Goal: Task Accomplishment & Management: Manage account settings

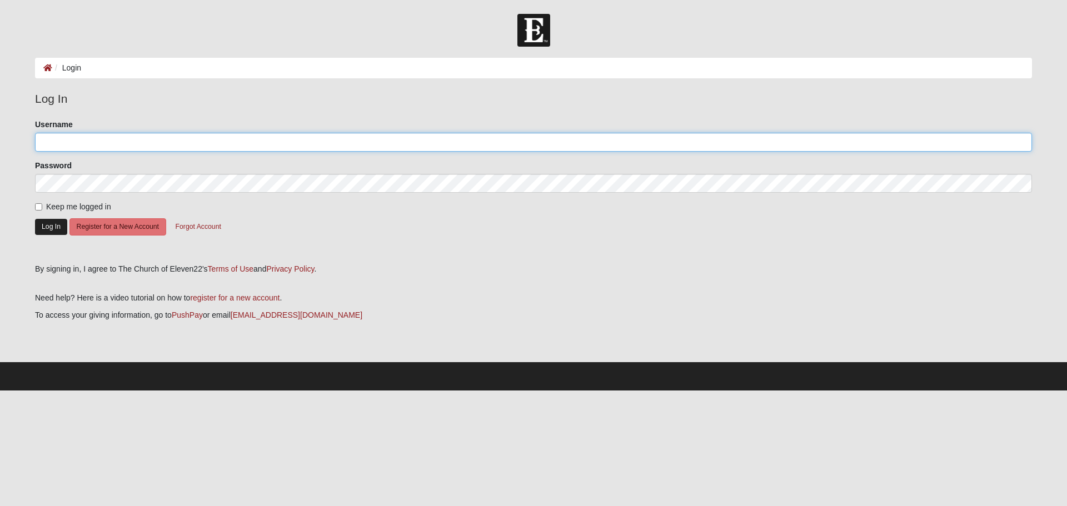
type input "sbeaver"
click at [49, 227] on button "Log In" at bounding box center [51, 227] width 32 height 16
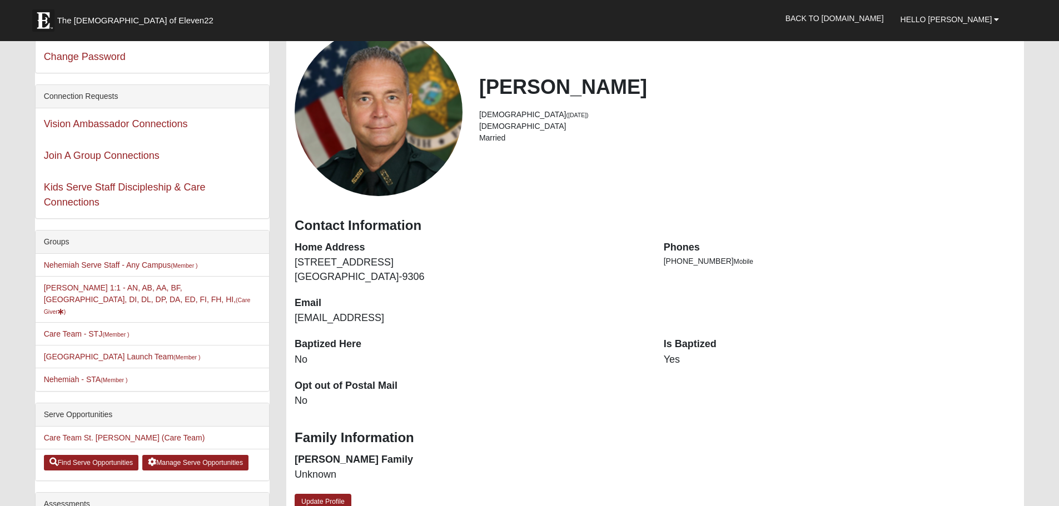
scroll to position [56, 0]
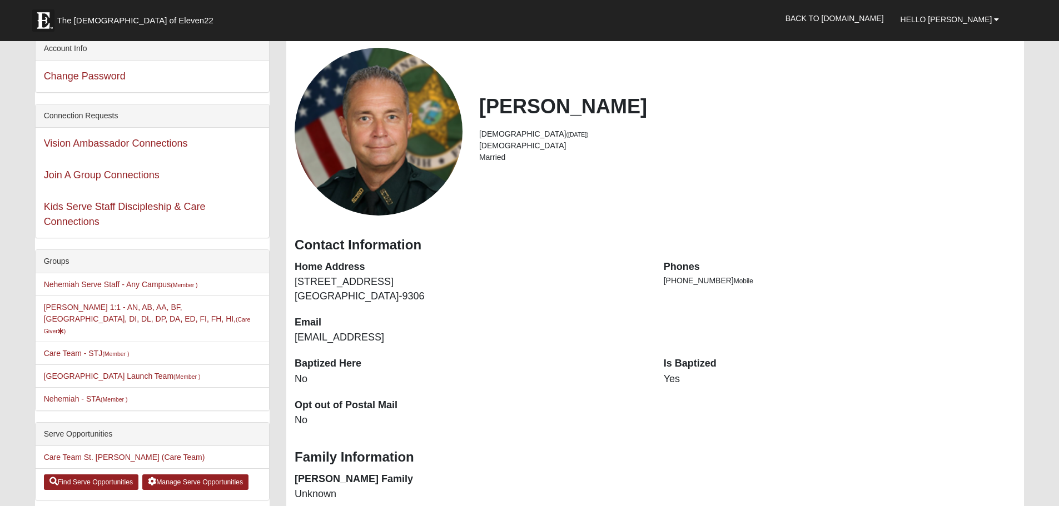
click at [361, 336] on dd "[EMAIL_ADDRESS]" at bounding box center [471, 338] width 352 height 14
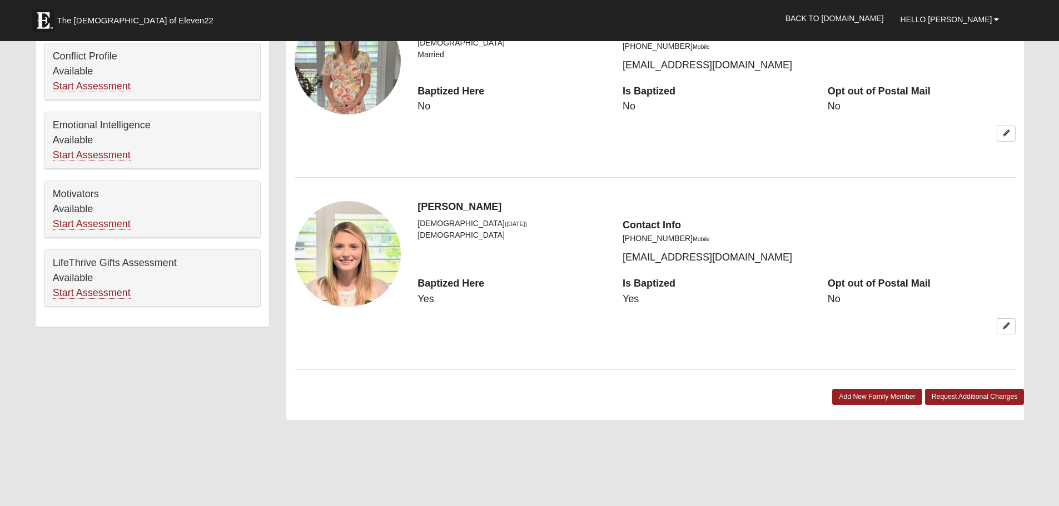
scroll to position [722, 0]
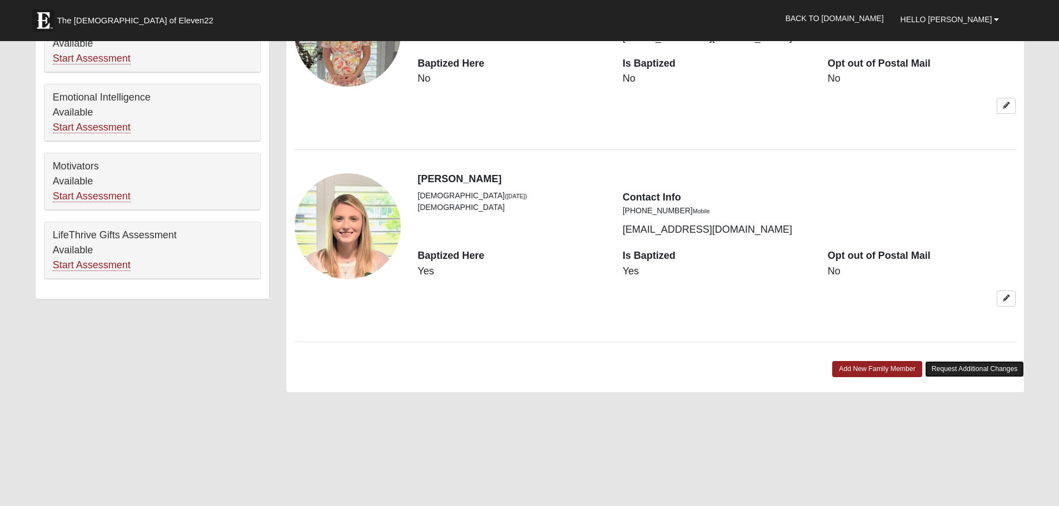
click at [1003, 366] on link "Request Additional Changes" at bounding box center [974, 369] width 99 height 16
